Goal: Task Accomplishment & Management: Use online tool/utility

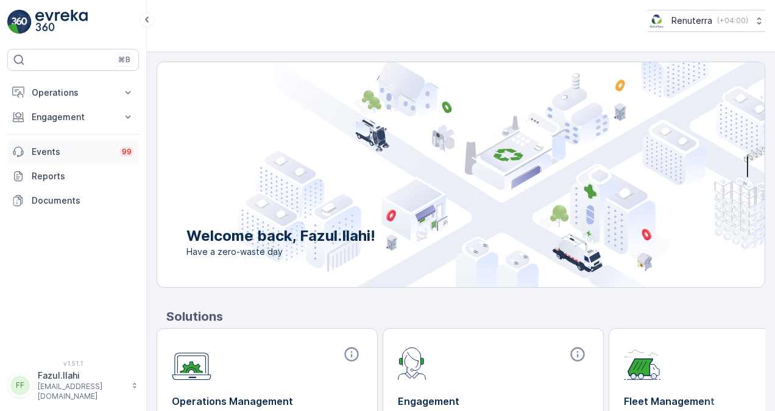
click at [115, 140] on link "Events 99" at bounding box center [73, 152] width 132 height 24
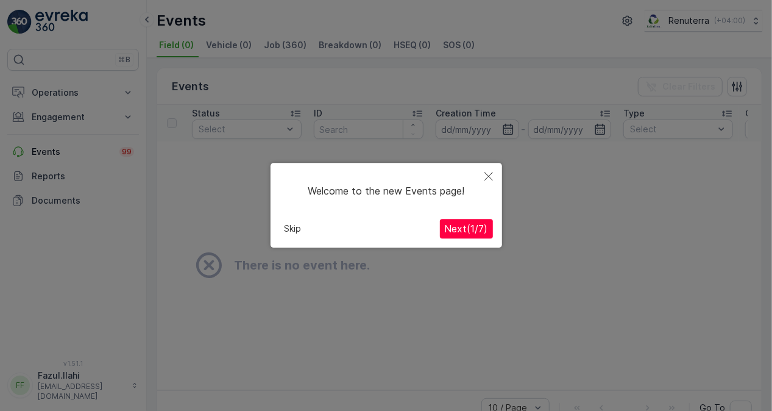
click at [448, 230] on span "Next ( 1 / 7 )" at bounding box center [466, 229] width 43 height 12
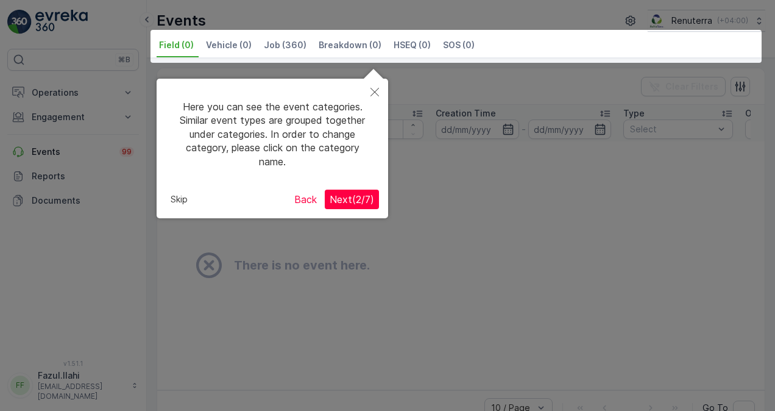
click at [357, 196] on span "Next ( 2 / 7 )" at bounding box center [352, 199] width 44 height 12
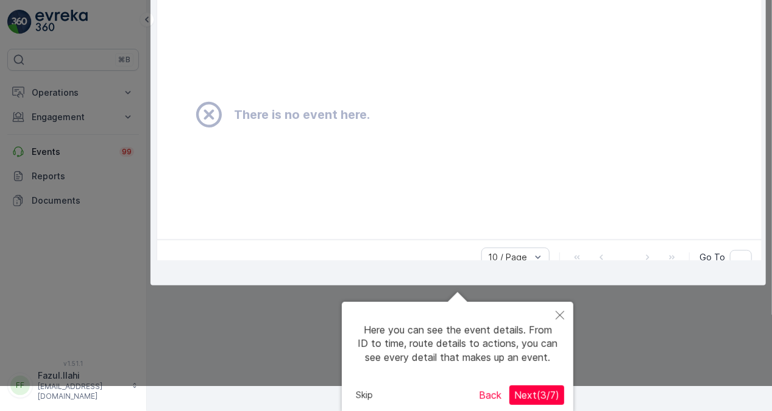
scroll to position [154, 0]
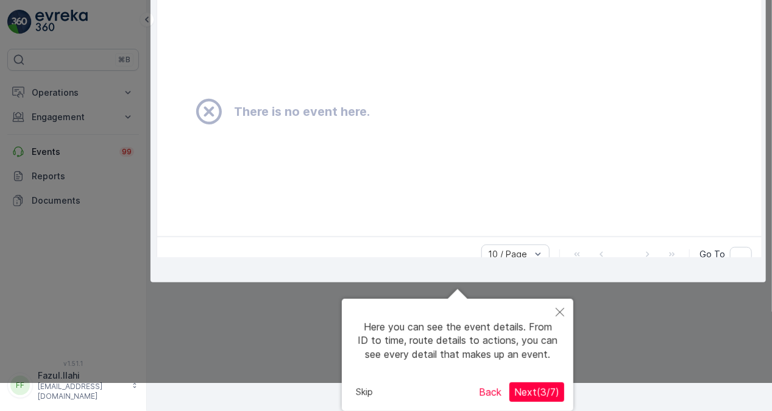
click at [536, 392] on span "Next ( 3 / 7 )" at bounding box center [536, 392] width 45 height 12
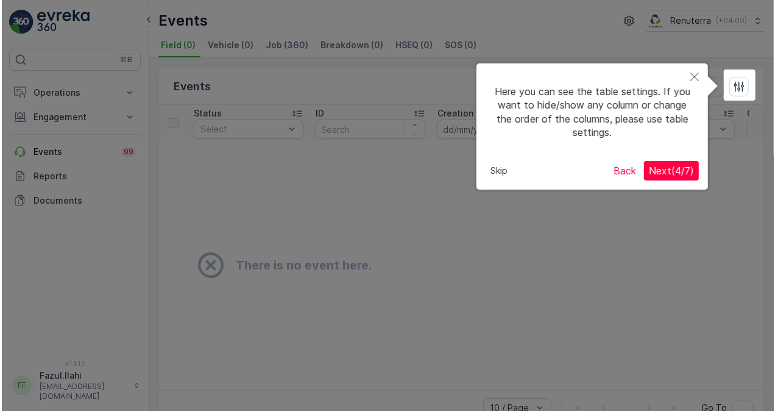
scroll to position [0, 0]
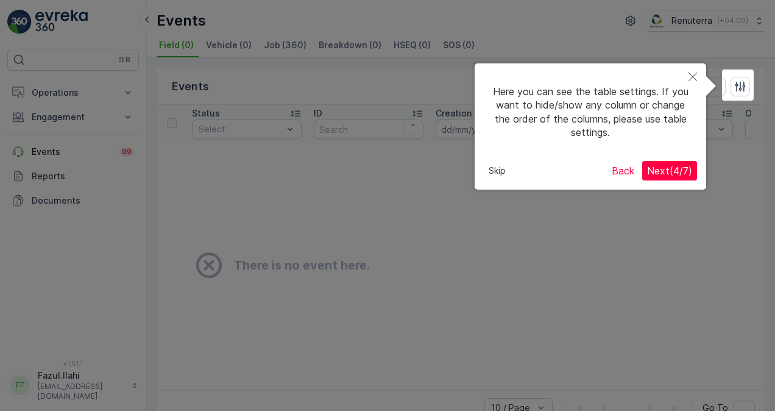
click at [677, 168] on span "Next ( 4 / 7 )" at bounding box center [669, 171] width 45 height 12
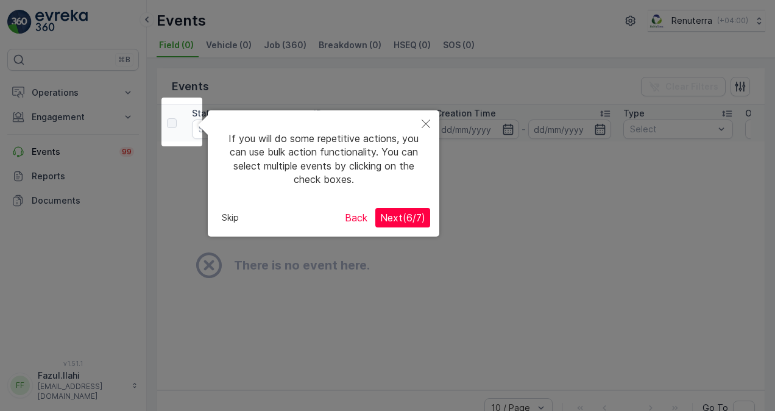
click at [411, 216] on span "Next ( 6 / 7 )" at bounding box center [402, 217] width 45 height 12
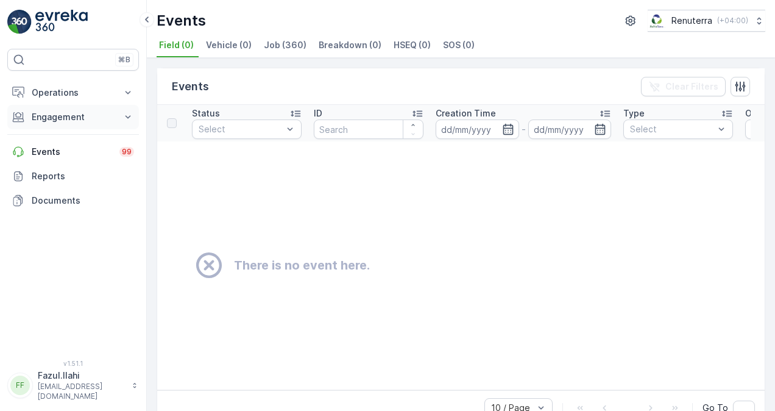
click at [129, 116] on icon at bounding box center [128, 116] width 5 height 3
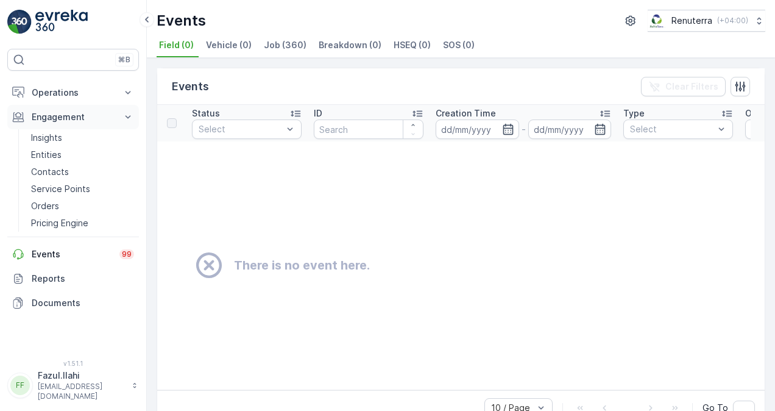
click at [129, 116] on icon at bounding box center [128, 116] width 5 height 3
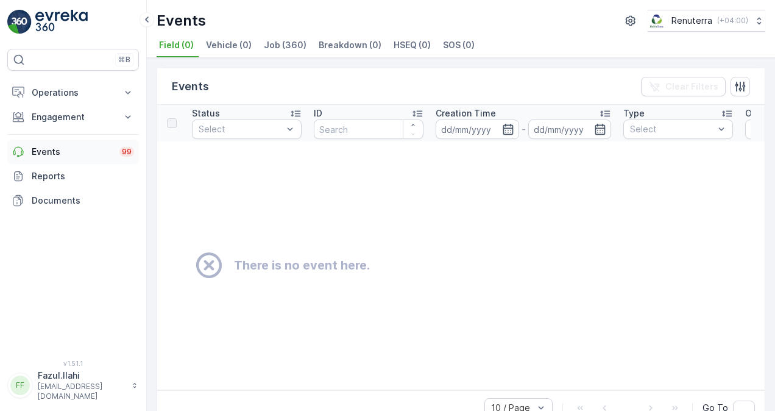
click at [94, 152] on p "Events" at bounding box center [72, 152] width 80 height 12
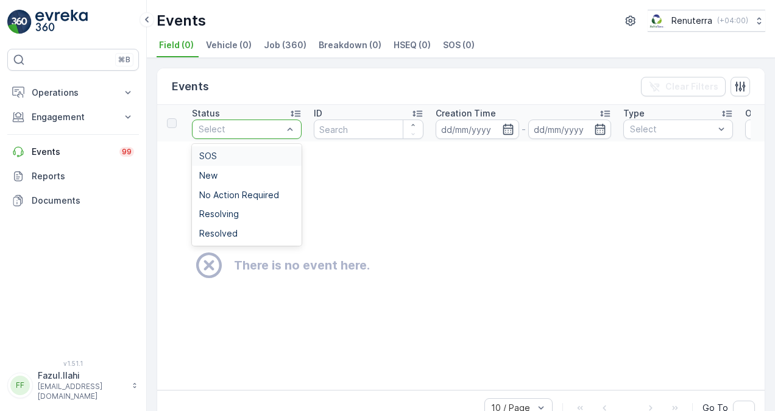
click at [232, 129] on div at bounding box center [240, 129] width 87 height 10
click at [60, 177] on p "Reports" at bounding box center [83, 176] width 102 height 12
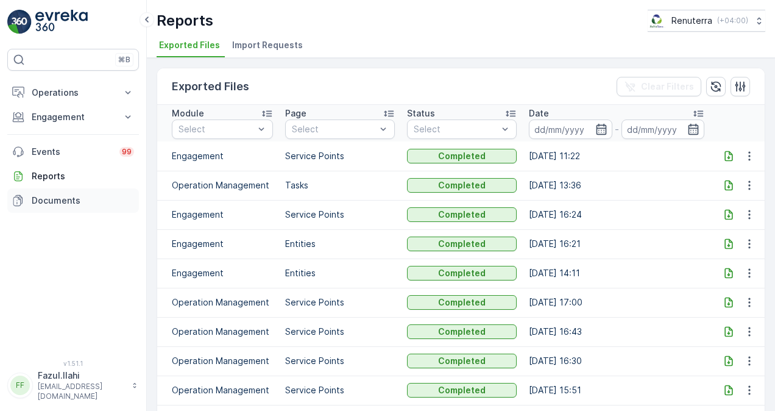
click at [83, 201] on p "Documents" at bounding box center [83, 200] width 102 height 12
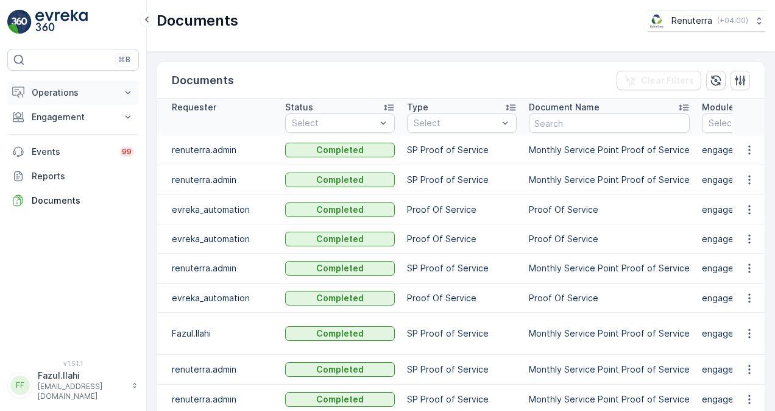
click at [104, 91] on p "Operations" at bounding box center [73, 93] width 83 height 12
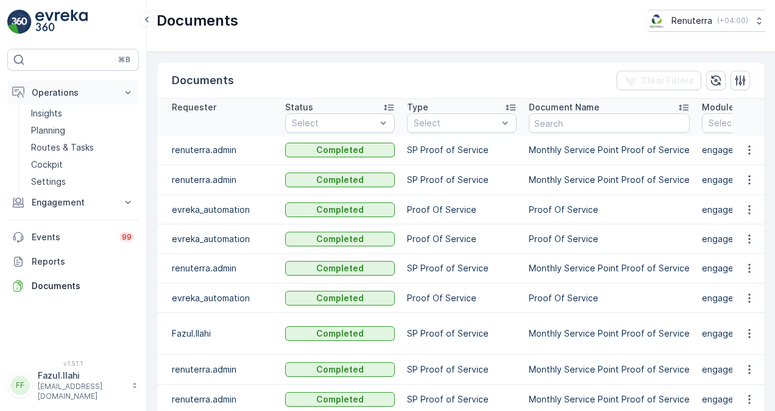
click at [109, 90] on p "Operations" at bounding box center [73, 93] width 83 height 12
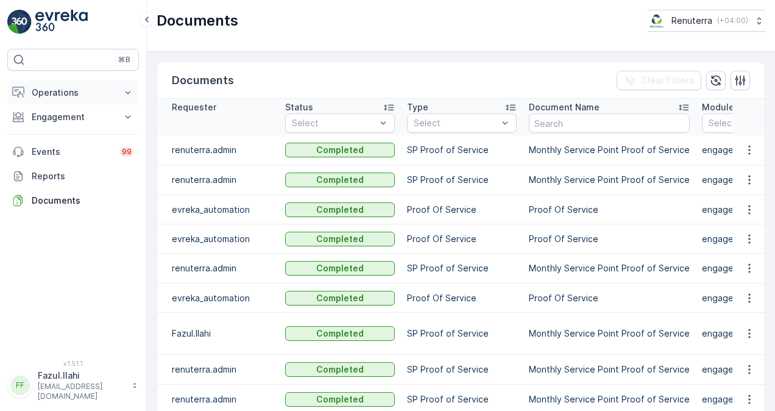
click at [105, 88] on p "Operations" at bounding box center [73, 93] width 83 height 12
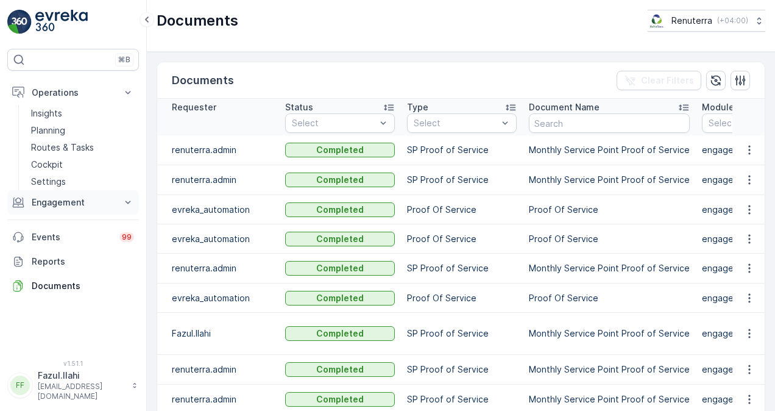
click at [65, 208] on button "Engagement" at bounding box center [73, 202] width 132 height 24
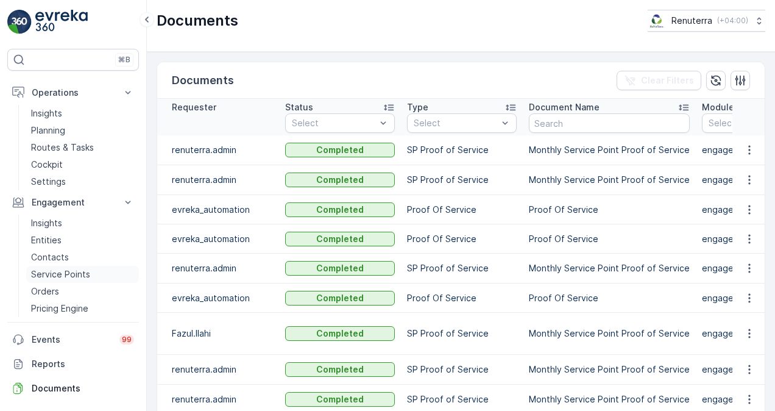
click at [65, 268] on p "Service Points" at bounding box center [60, 274] width 59 height 12
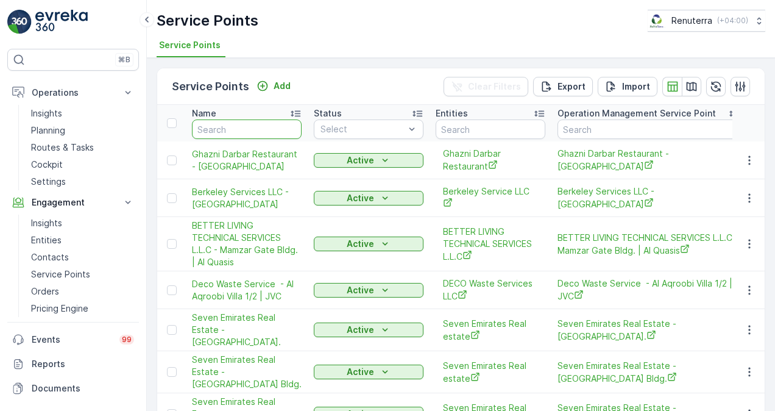
click at [256, 125] on input "text" at bounding box center [247, 129] width 110 height 20
type input "a"
click at [256, 125] on input "a" at bounding box center [247, 129] width 110 height 20
type input "al"
click at [256, 125] on input "al" at bounding box center [247, 129] width 110 height 20
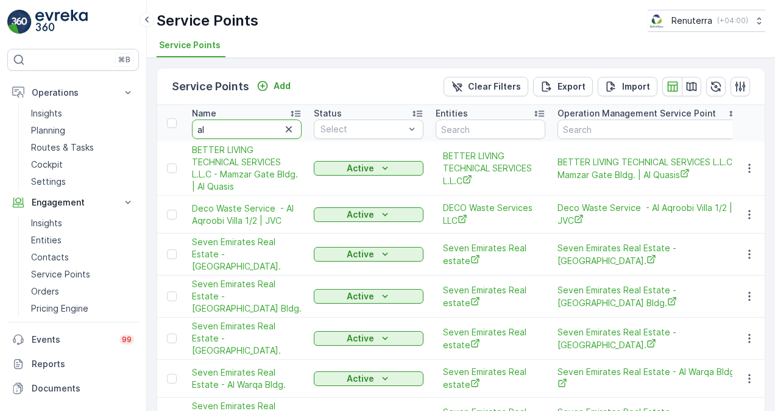
click at [256, 125] on input "al" at bounding box center [247, 129] width 110 height 20
type input "al za"
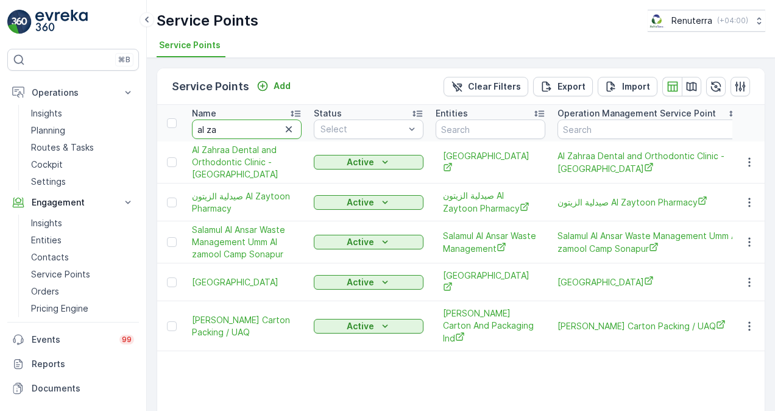
click at [256, 125] on input "al za" at bounding box center [247, 129] width 110 height 20
type input "al zahaa"
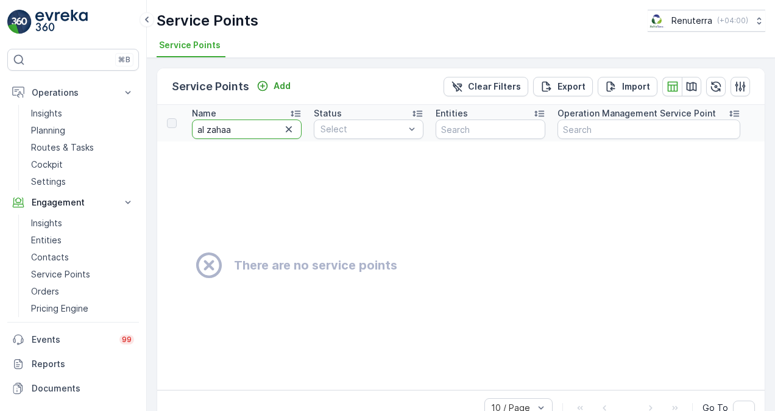
click at [256, 125] on input "al zahaa" at bounding box center [247, 129] width 110 height 20
type input "al zah"
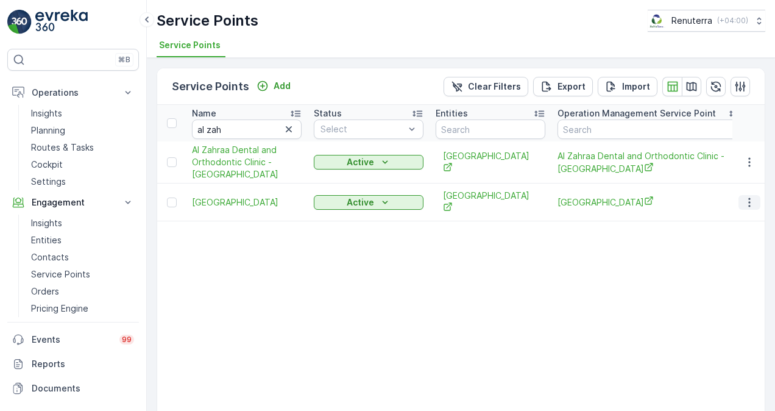
click at [745, 201] on icon "button" at bounding box center [749, 202] width 12 height 12
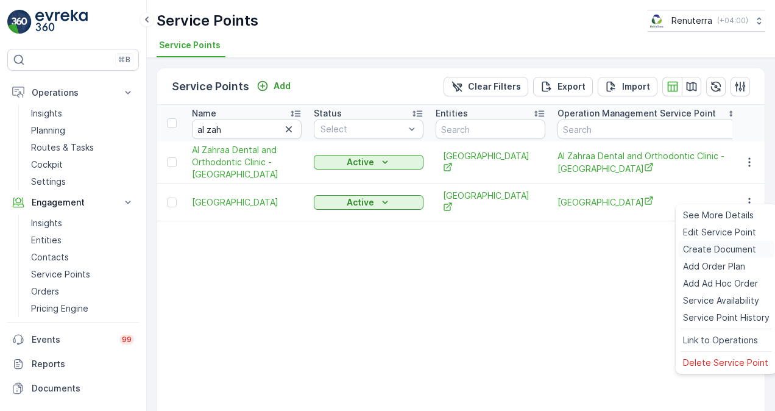
click at [703, 246] on span "Create Document" at bounding box center [719, 249] width 73 height 12
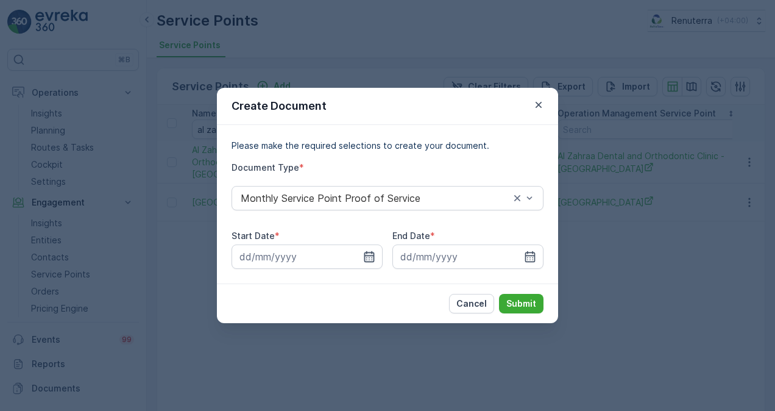
click at [372, 257] on icon "button" at bounding box center [369, 256] width 10 height 11
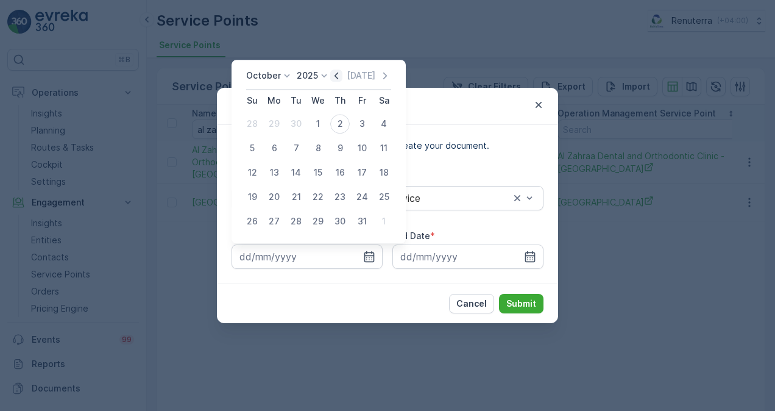
click at [336, 78] on icon "button" at bounding box center [336, 75] width 12 height 12
click at [268, 121] on div "1" at bounding box center [274, 124] width 20 height 20
type input "01.09.2025"
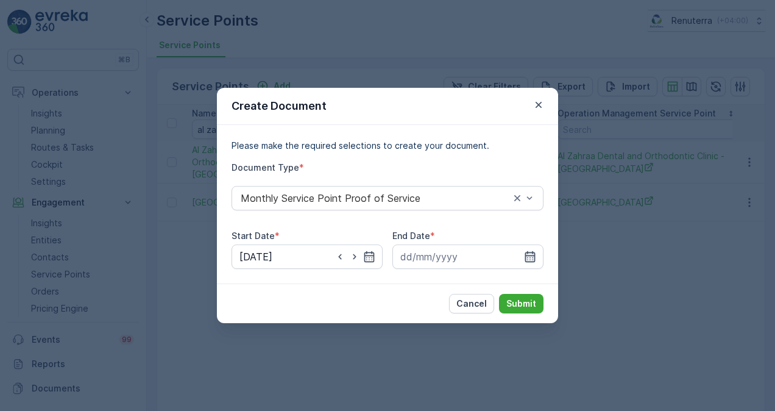
click at [524, 251] on icon "button" at bounding box center [530, 256] width 12 height 12
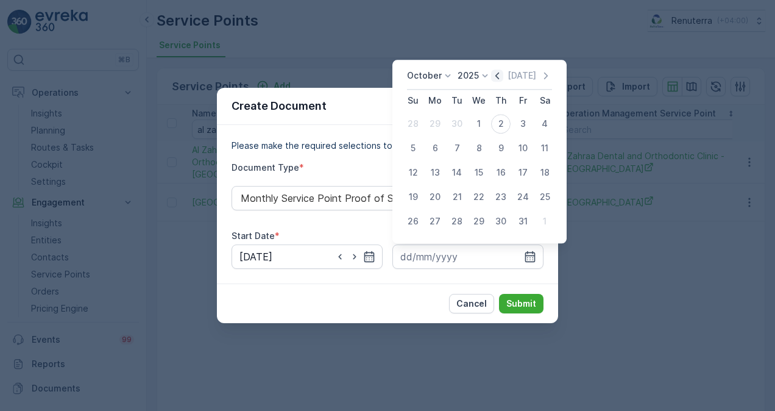
click at [502, 73] on icon "button" at bounding box center [497, 75] width 12 height 12
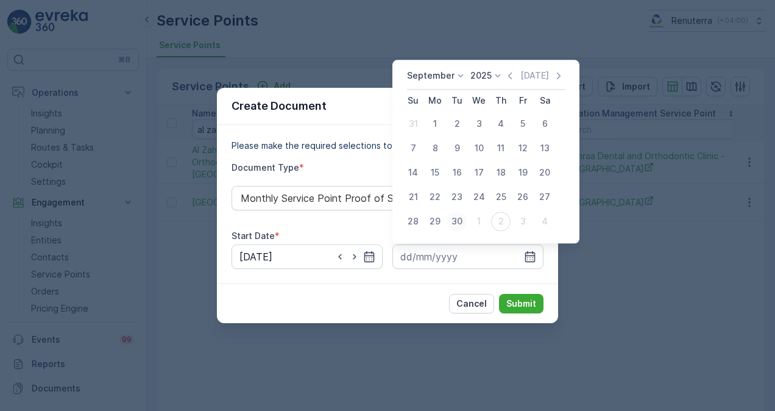
click at [456, 221] on div "30" at bounding box center [457, 221] width 20 height 20
type input "30.09.2025"
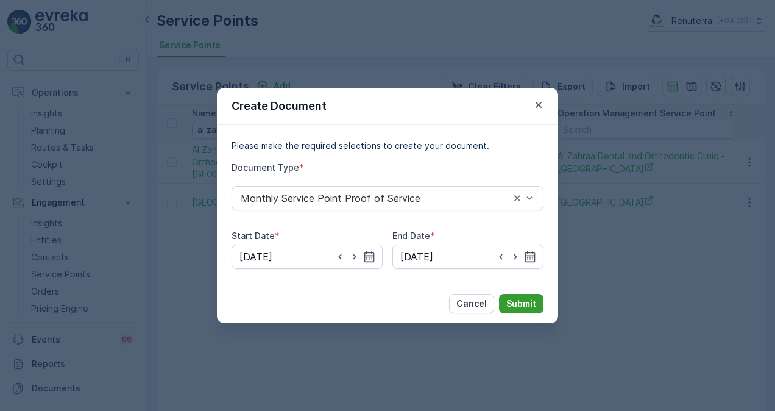
click at [517, 297] on p "Submit" at bounding box center [521, 303] width 30 height 12
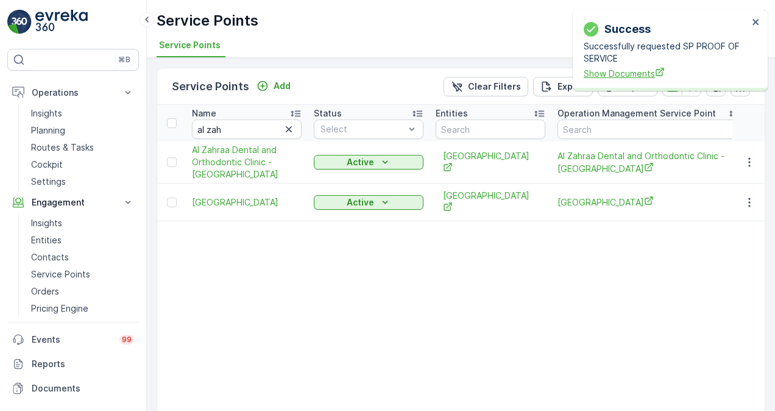
click at [639, 69] on span "Show Documents" at bounding box center [666, 73] width 165 height 13
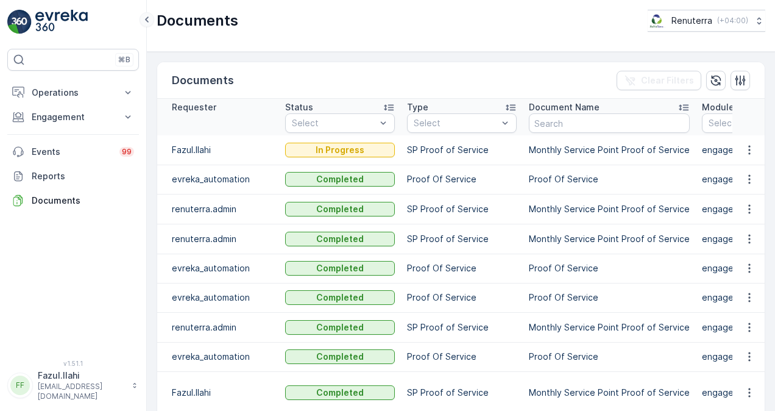
click at [149, 23] on icon at bounding box center [146, 19] width 13 height 15
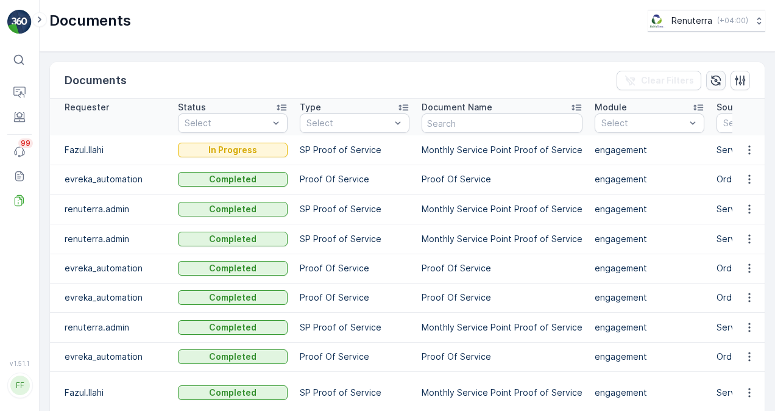
click at [714, 80] on icon "button" at bounding box center [716, 80] width 12 height 12
click at [750, 147] on icon "button" at bounding box center [749, 150] width 12 height 12
click at [742, 164] on span "See Details" at bounding box center [746, 167] width 47 height 12
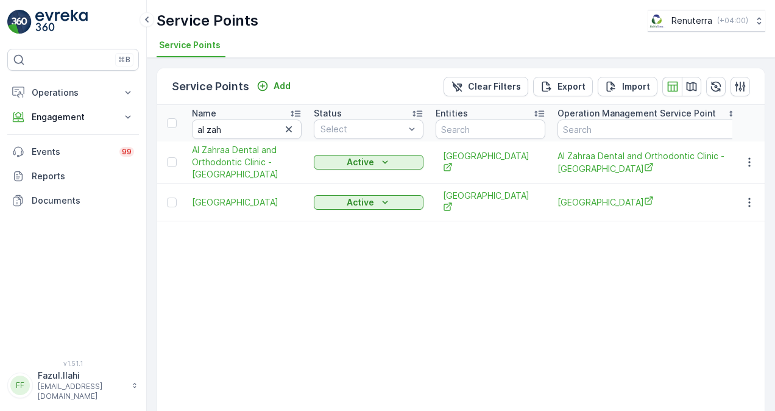
drag, startPoint x: 26, startPoint y: 18, endPoint x: 19, endPoint y: 20, distance: 6.8
click at [19, 20] on img at bounding box center [19, 22] width 24 height 24
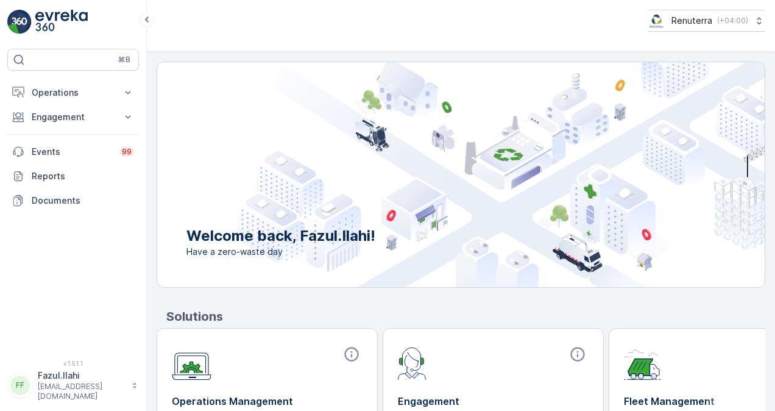
click at [19, 20] on img at bounding box center [19, 22] width 24 height 24
